Goal: Transaction & Acquisition: Purchase product/service

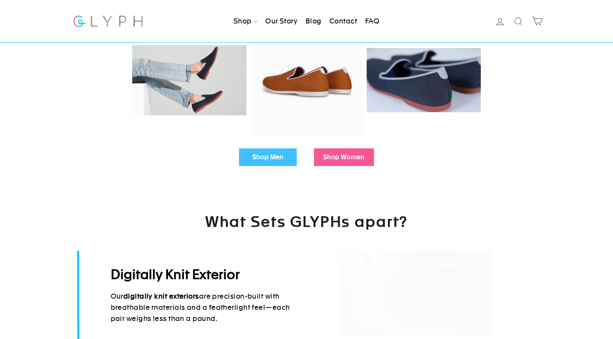
scroll to position [255, 0]
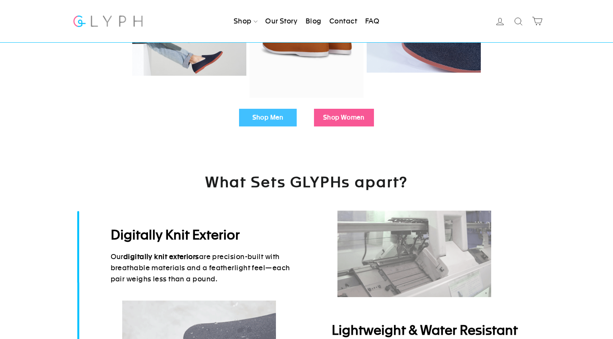
click at [259, 102] on div "Shop Men Shop Women" at bounding box center [306, 117] width 613 height 33
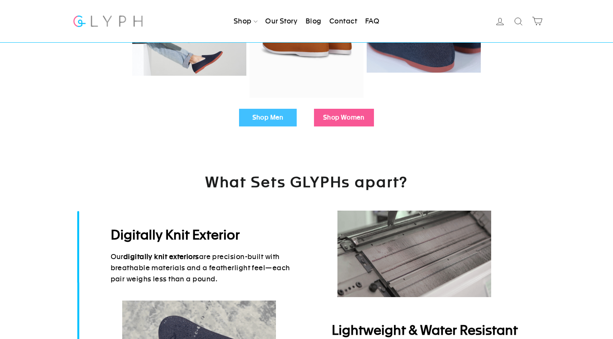
click at [264, 126] on div "Shop Men Shop Women" at bounding box center [306, 117] width 613 height 33
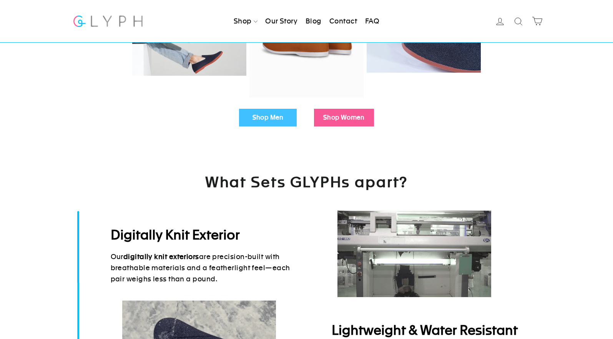
click at [264, 115] on link "Shop Men" at bounding box center [268, 118] width 58 height 18
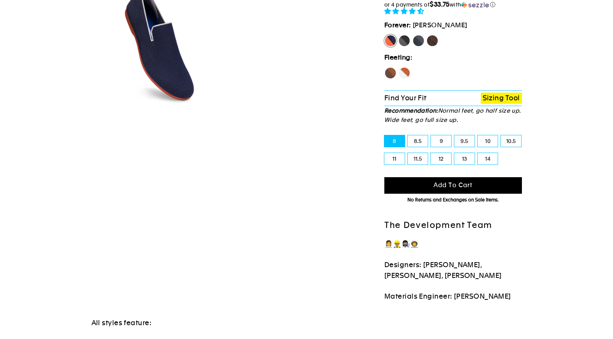
select select "highest-rating"
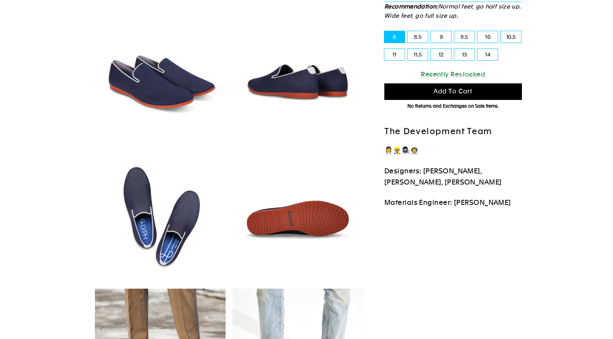
scroll to position [30, 0]
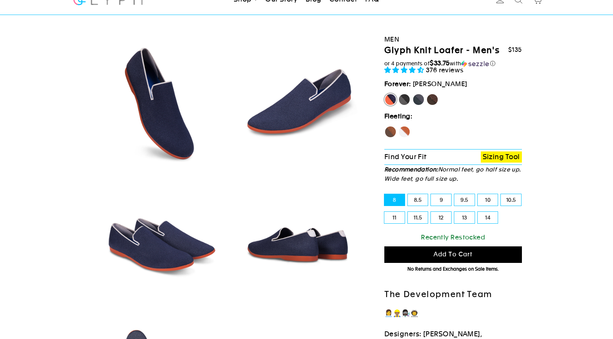
click at [406, 131] on label "Fox" at bounding box center [404, 132] width 12 height 12
click at [399, 126] on input "Fox" at bounding box center [398, 126] width 0 height 0
radio input "true"
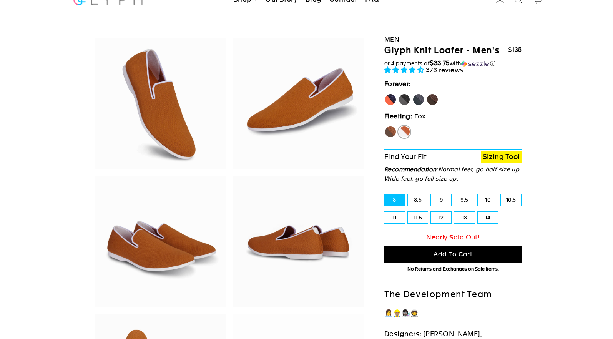
click at [430, 100] on label "Mustang" at bounding box center [432, 99] width 12 height 12
click at [427, 94] on input "Mustang" at bounding box center [426, 93] width 0 height 0
radio input "true"
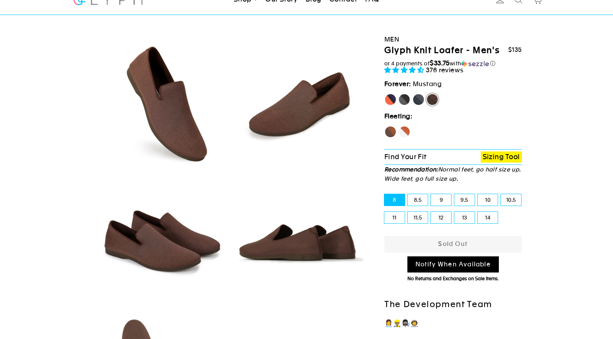
click at [391, 131] on label "Hawk" at bounding box center [390, 132] width 12 height 12
click at [385, 126] on input "Hawk" at bounding box center [384, 126] width 0 height 0
radio input "true"
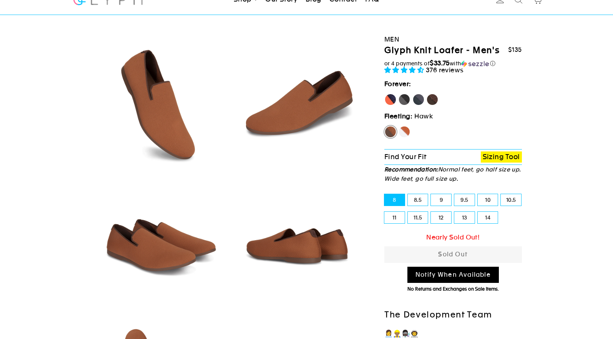
click at [420, 100] on label "Rhino" at bounding box center [419, 99] width 12 height 12
click at [413, 94] on input "Rhino" at bounding box center [413, 93] width 0 height 0
radio input "true"
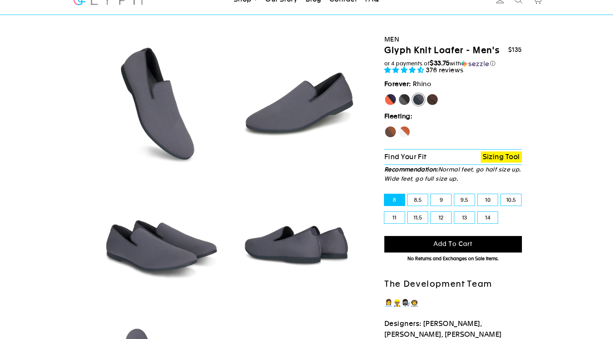
click at [409, 100] on label "Panther" at bounding box center [404, 99] width 12 height 12
click at [399, 94] on input "Panther" at bounding box center [398, 93] width 0 height 0
radio input "true"
